Goal: Find specific page/section: Find specific page/section

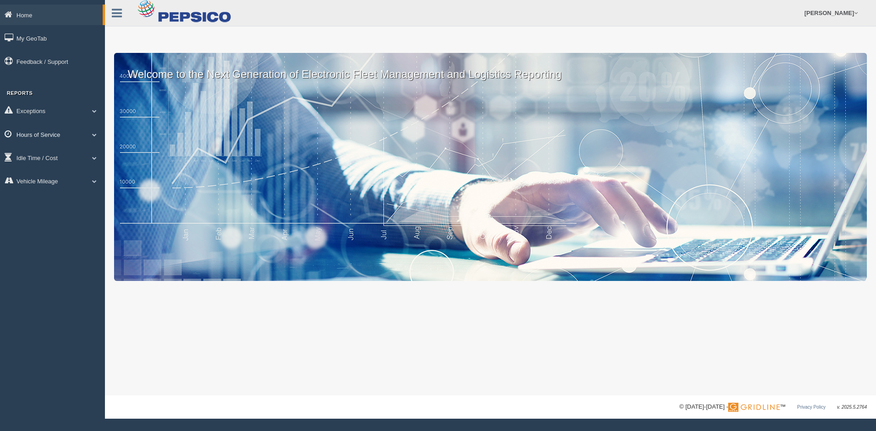
click at [84, 128] on link "Hours of Service" at bounding box center [52, 134] width 105 height 21
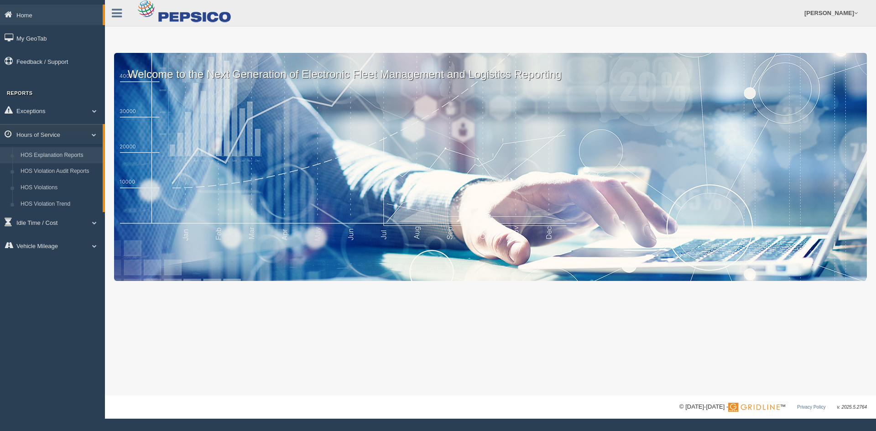
click at [78, 159] on link "HOS Explanation Reports" at bounding box center [59, 155] width 86 height 16
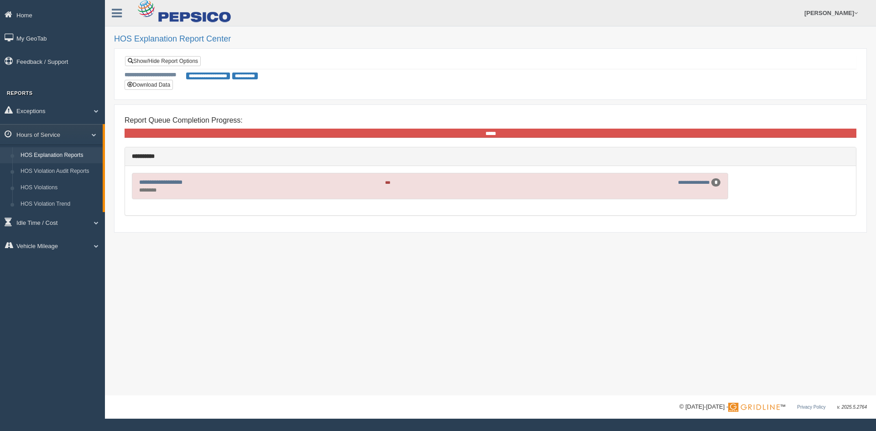
click at [207, 187] on div "********" at bounding box center [208, 191] width 139 height 8
click at [180, 184] on link "**********" at bounding box center [160, 182] width 43 height 6
